Goal: Information Seeking & Learning: Learn about a topic

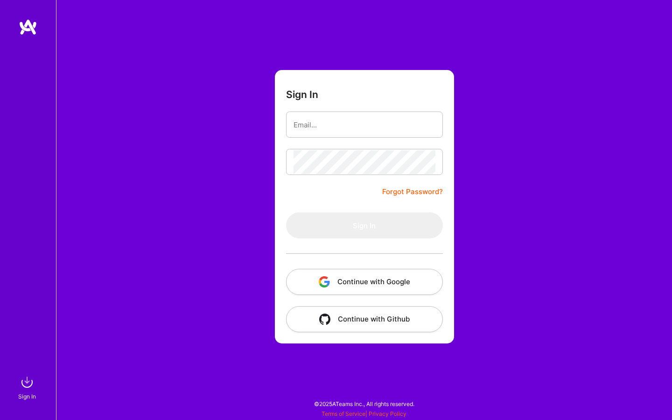
click at [353, 284] on button "Continue with Google" at bounding box center [364, 282] width 157 height 26
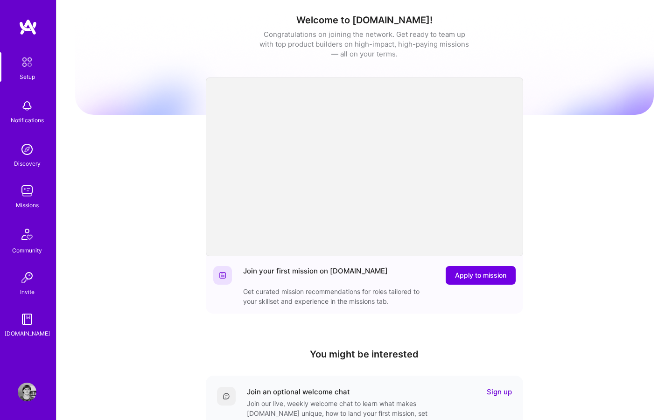
click at [23, 193] on img at bounding box center [27, 191] width 19 height 19
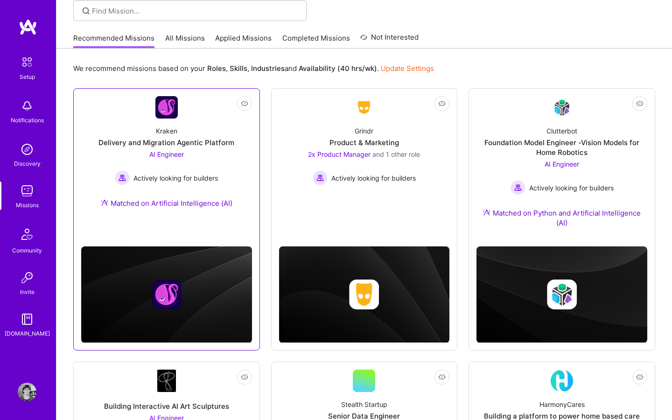
scroll to position [49, 0]
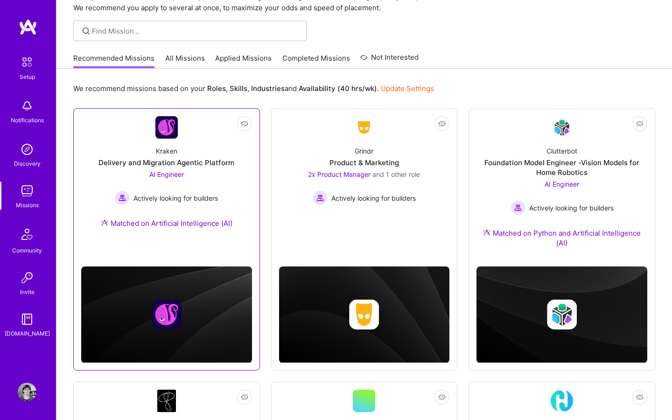
click at [169, 156] on div "Kraken Delivery and Migration Agentic Platform AI Engineer Actively looking for…" at bounding box center [166, 189] width 171 height 101
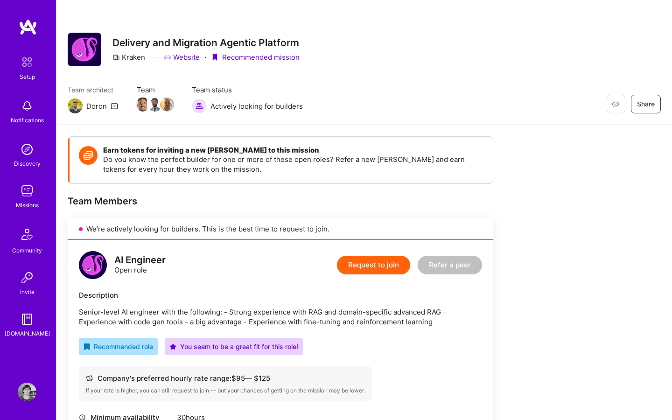
click at [24, 205] on div "Missions" at bounding box center [27, 205] width 23 height 10
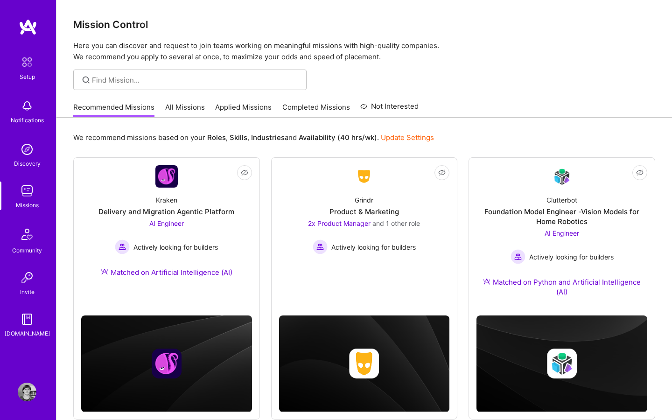
click at [249, 108] on link "Applied Missions" at bounding box center [243, 109] width 57 height 15
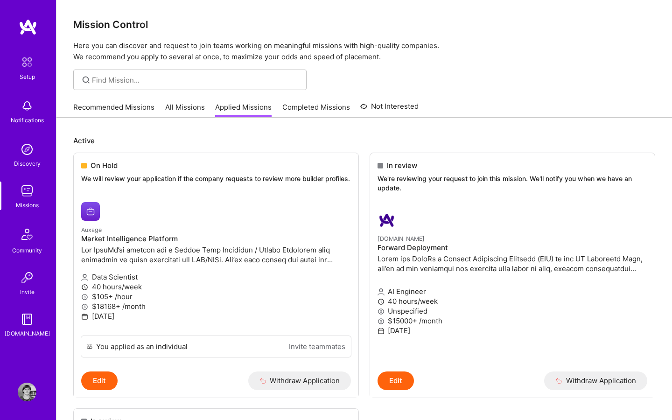
click at [314, 109] on link "Completed Missions" at bounding box center [317, 109] width 68 height 15
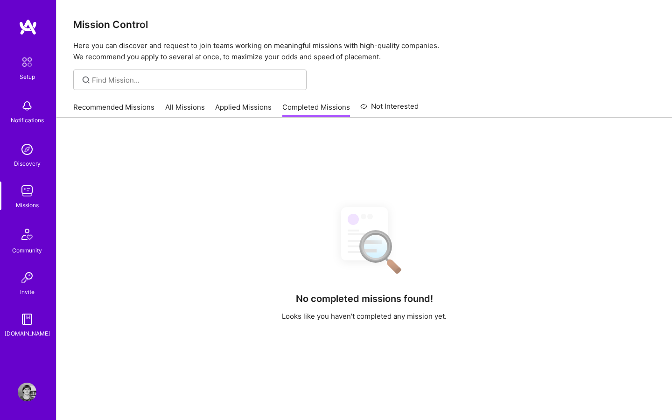
click at [394, 109] on link "Not Interested" at bounding box center [389, 109] width 58 height 17
click at [175, 107] on link "All Missions" at bounding box center [185, 109] width 40 height 15
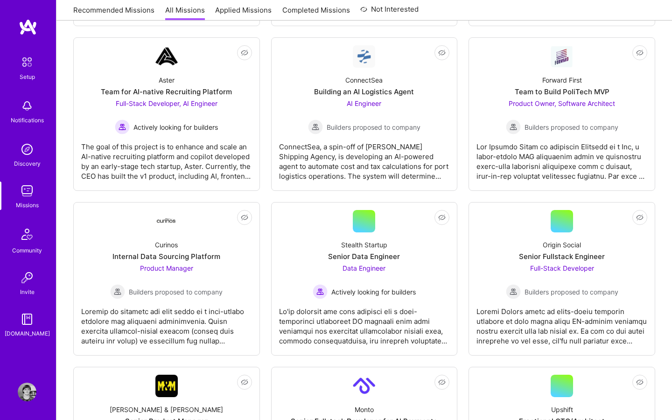
scroll to position [470, 0]
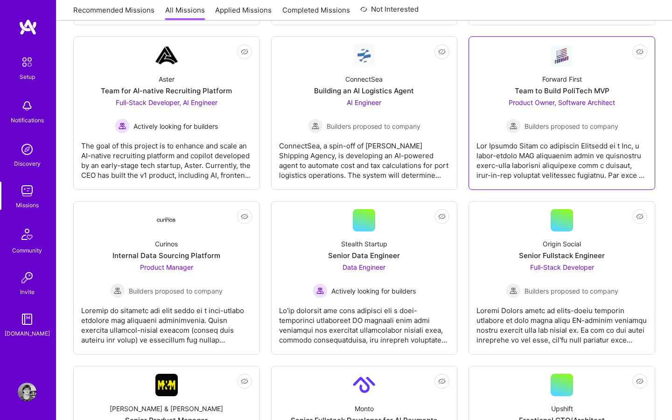
click at [533, 178] on div at bounding box center [562, 157] width 171 height 47
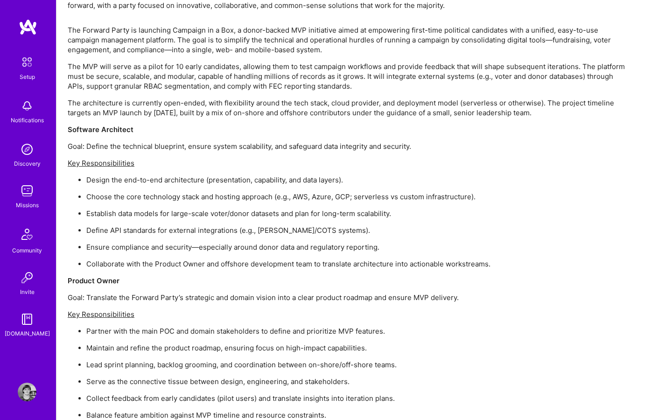
scroll to position [961, 0]
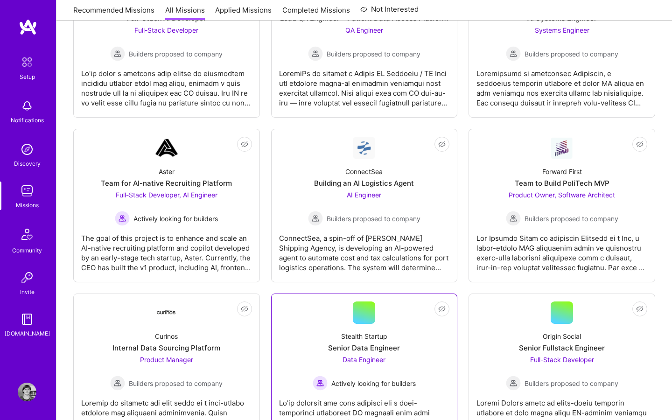
scroll to position [292, 0]
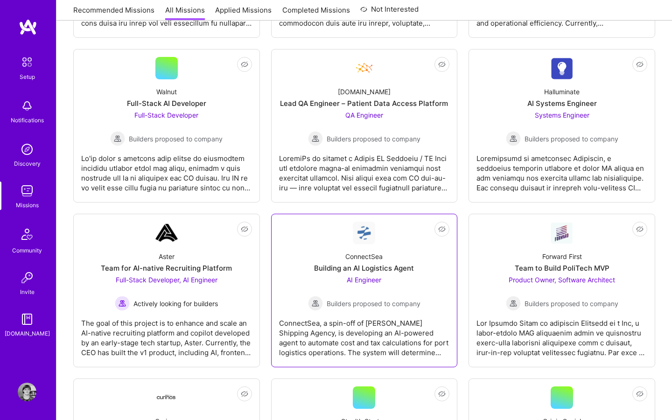
click at [379, 286] on div "AI Engineer Builders proposed to company" at bounding box center [364, 293] width 113 height 36
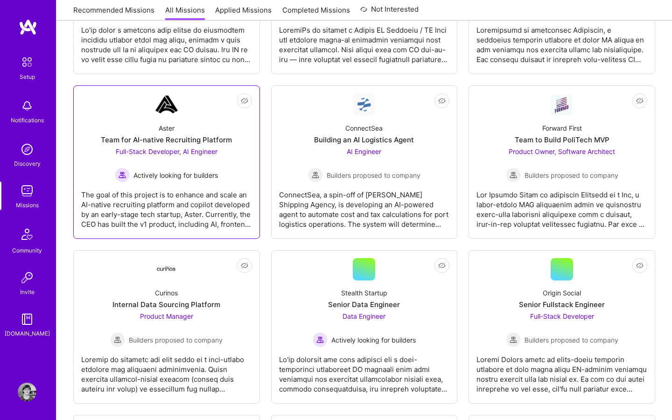
scroll to position [422, 0]
click at [199, 200] on div "The goal of this project is to enhance and scale an AI-native recruiting platfo…" at bounding box center [166, 205] width 171 height 47
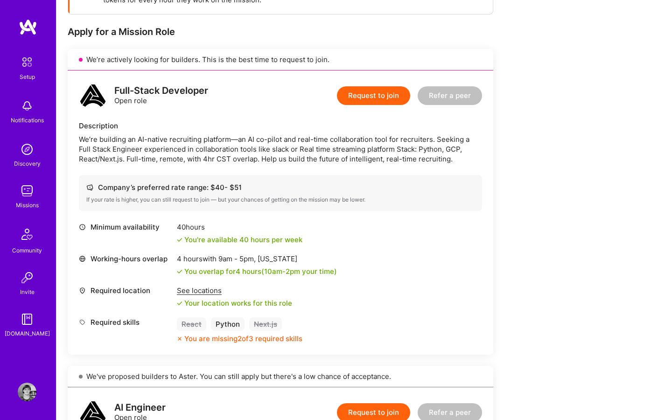
scroll to position [169, 0]
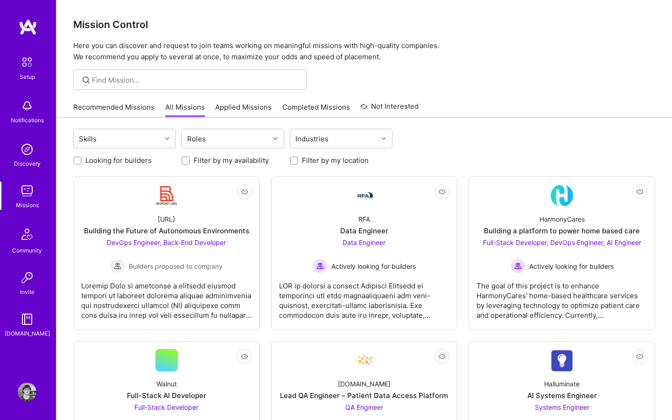
click at [130, 160] on label "Looking for builders" at bounding box center [118, 160] width 66 height 10
click at [82, 160] on input "Looking for builders" at bounding box center [78, 161] width 7 height 7
checkbox input "true"
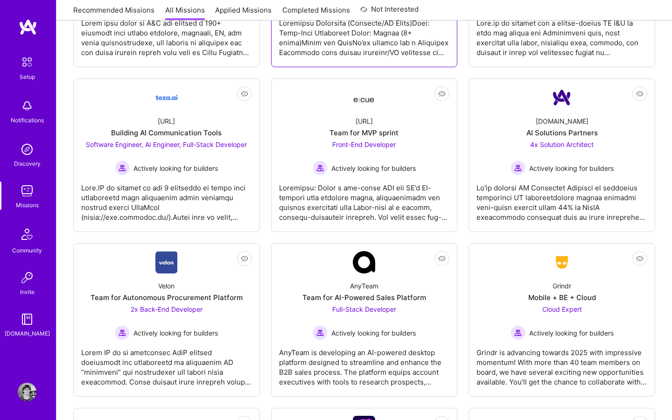
scroll to position [788, 0]
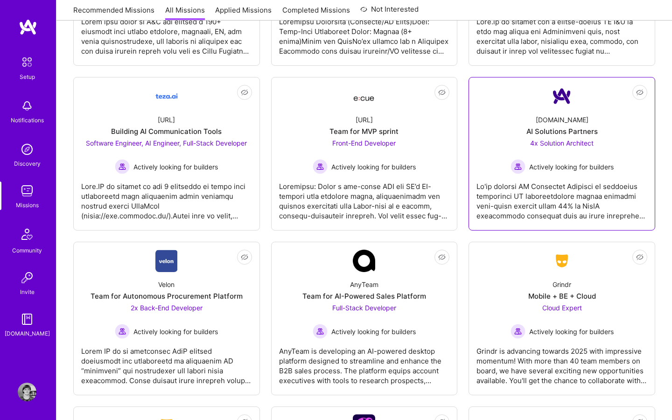
click at [493, 210] on div at bounding box center [562, 197] width 171 height 47
